Goal: Find specific page/section: Find specific page/section

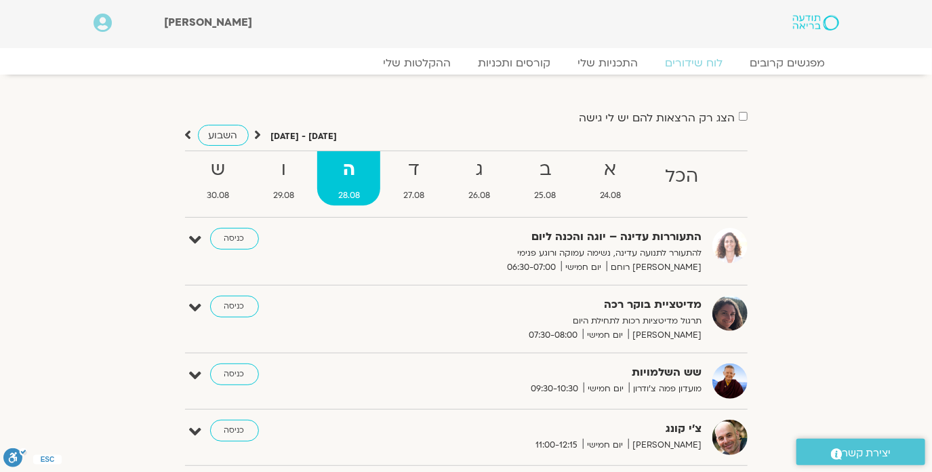
click at [104, 170] on div "הצג רק הרצאות להם יש לי גישה אוגוסט 24 - אוגוסט 30 השבוע להציג אירועים שפתוחים …" at bounding box center [466, 404] width 759 height 592
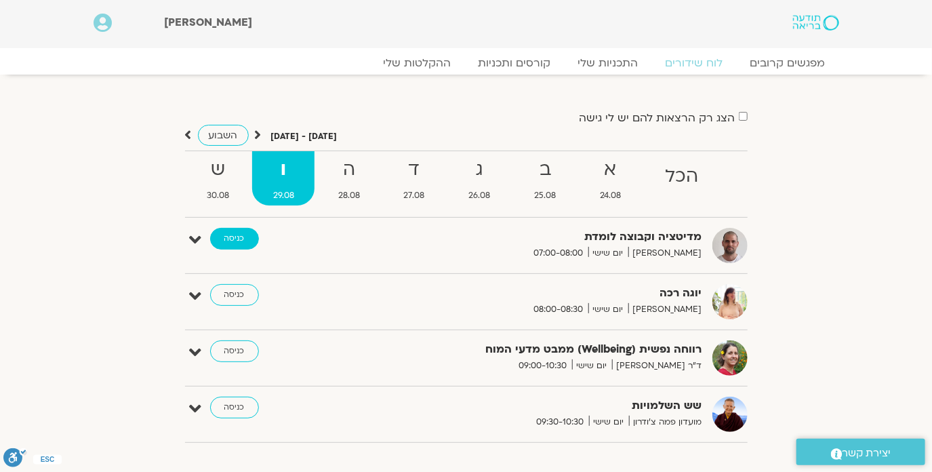
click at [246, 239] on link "כניסה" at bounding box center [234, 239] width 49 height 22
